Goal: Book appointment/travel/reservation

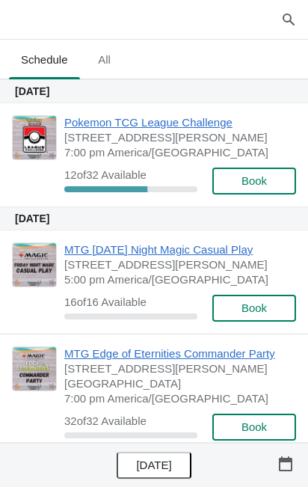
click at [261, 182] on span "Book" at bounding box center [253, 181] width 25 height 12
click at [294, 475] on button "button" at bounding box center [285, 463] width 27 height 27
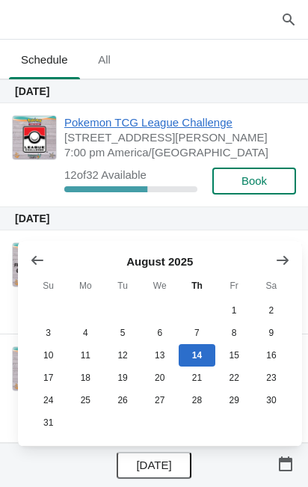
click at [286, 262] on icon "Show next month, September 2025" at bounding box center [283, 260] width 12 height 9
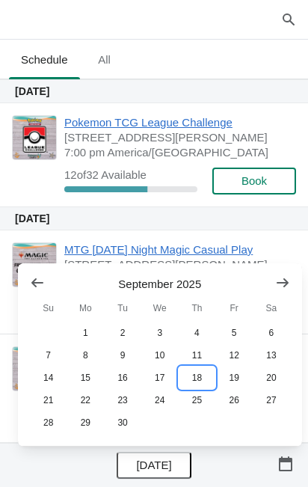
click at [194, 379] on button "18" at bounding box center [197, 377] width 37 height 22
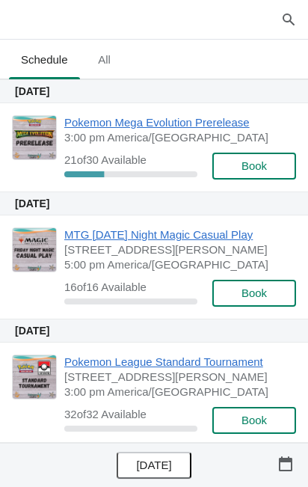
click at [261, 165] on span "Book" at bounding box center [253, 166] width 25 height 12
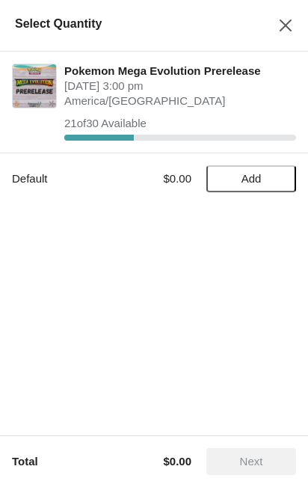
click at [266, 173] on span "Add" at bounding box center [251, 179] width 63 height 12
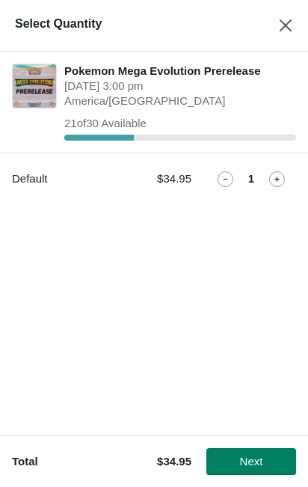
click at [244, 465] on span "Next" at bounding box center [251, 461] width 23 height 12
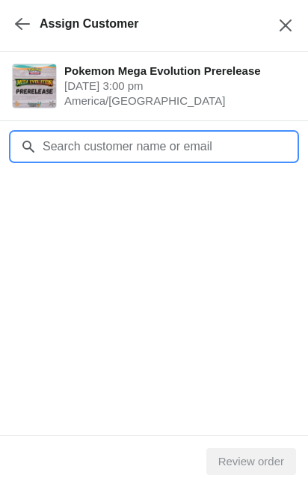
click at [224, 144] on input "Customer" at bounding box center [169, 146] width 254 height 27
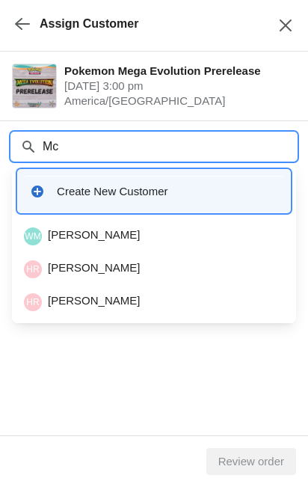
type input "M"
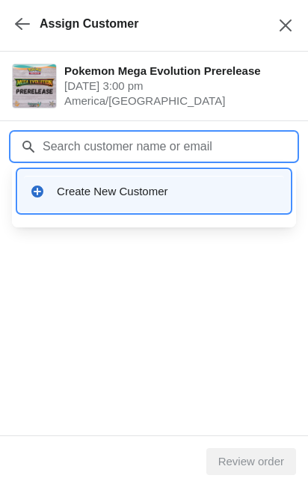
click at [84, 190] on div "Create New Customer" at bounding box center [167, 191] width 221 height 15
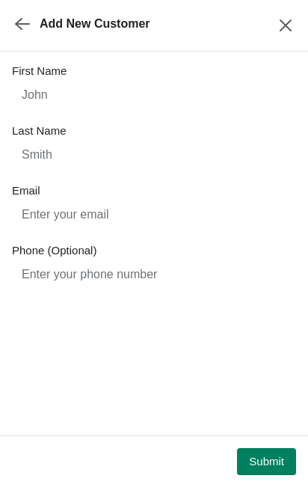
click at [16, 19] on icon "button" at bounding box center [22, 23] width 15 height 15
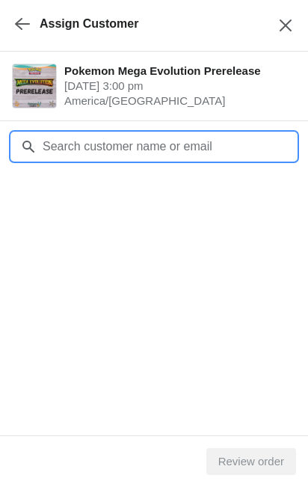
click at [190, 143] on input "Customer" at bounding box center [169, 146] width 254 height 27
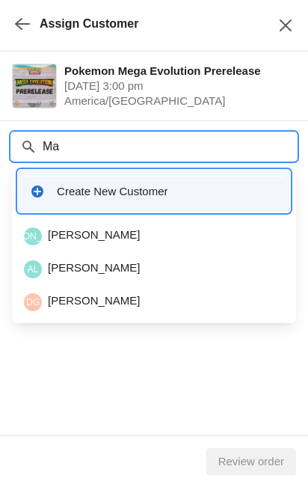
type input "M"
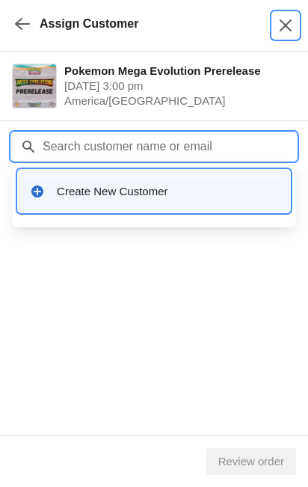
click at [280, 36] on button "Close" at bounding box center [285, 25] width 27 height 27
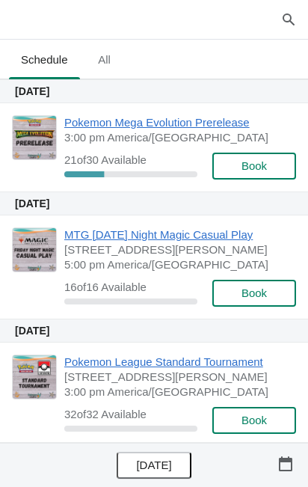
click at [300, 31] on button "button" at bounding box center [288, 19] width 33 height 33
